Goal: Task Accomplishment & Management: Manage account settings

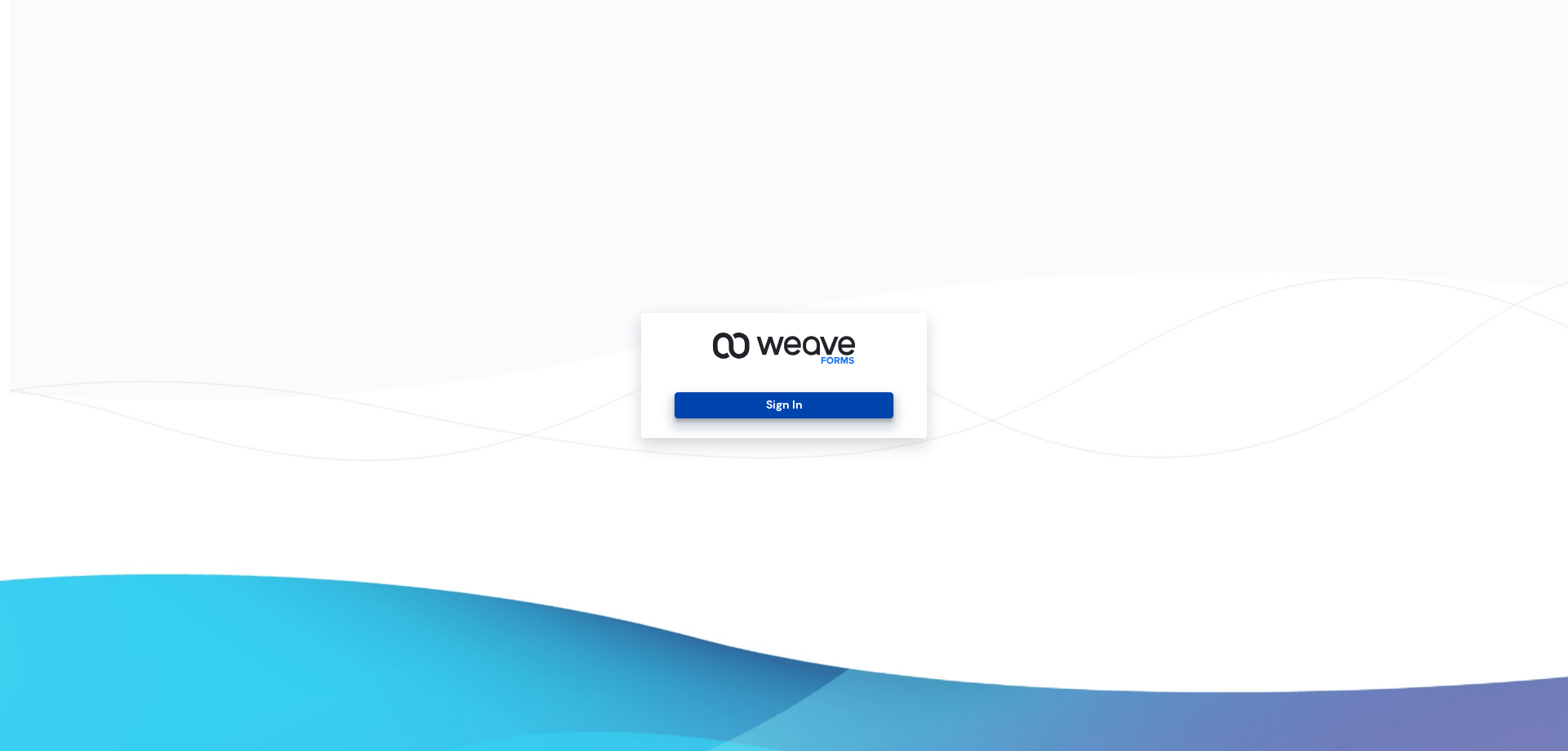
click at [719, 406] on button "Sign In" at bounding box center [783, 405] width 218 height 26
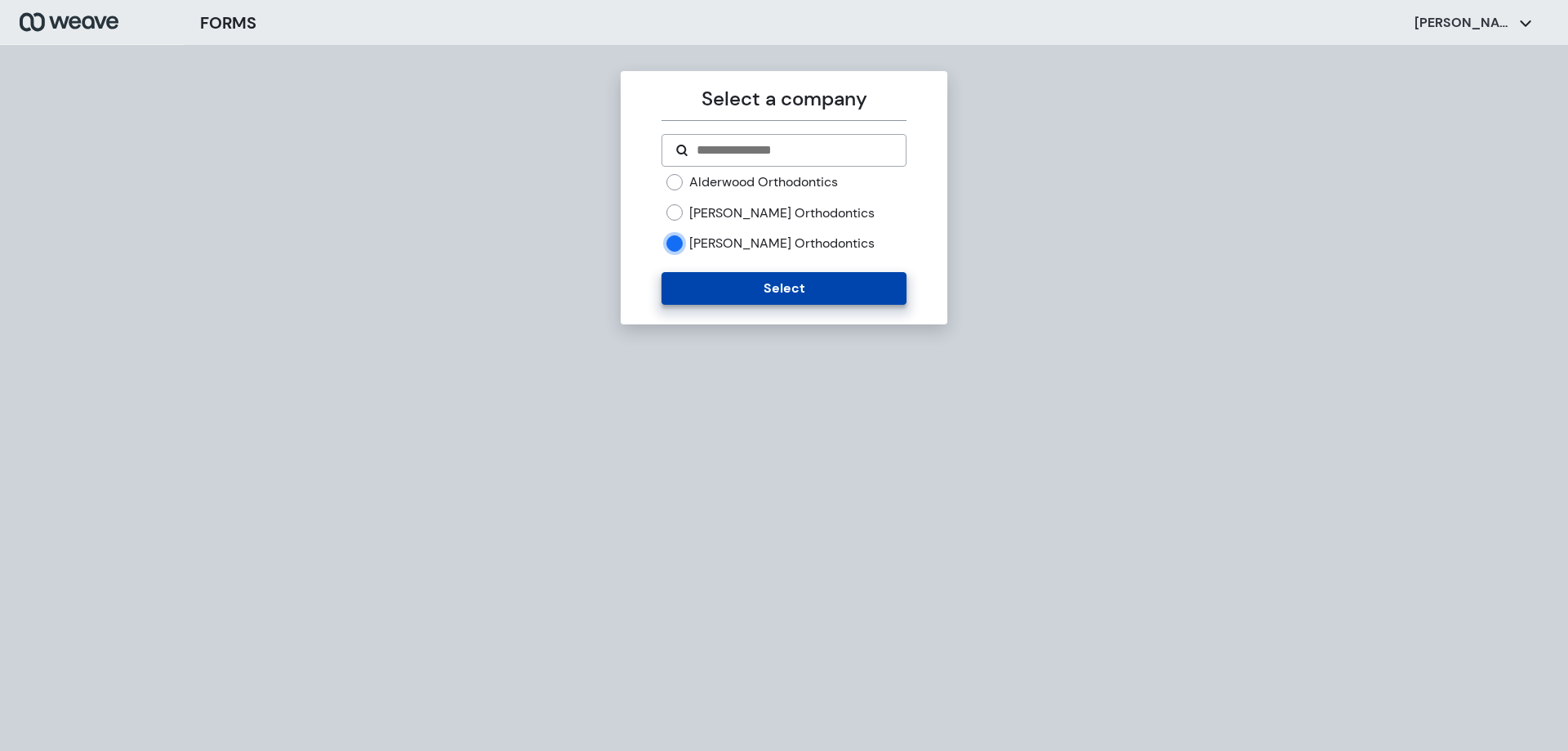
click at [716, 288] on button "Select" at bounding box center [783, 288] width 244 height 32
